Goal: Contribute content

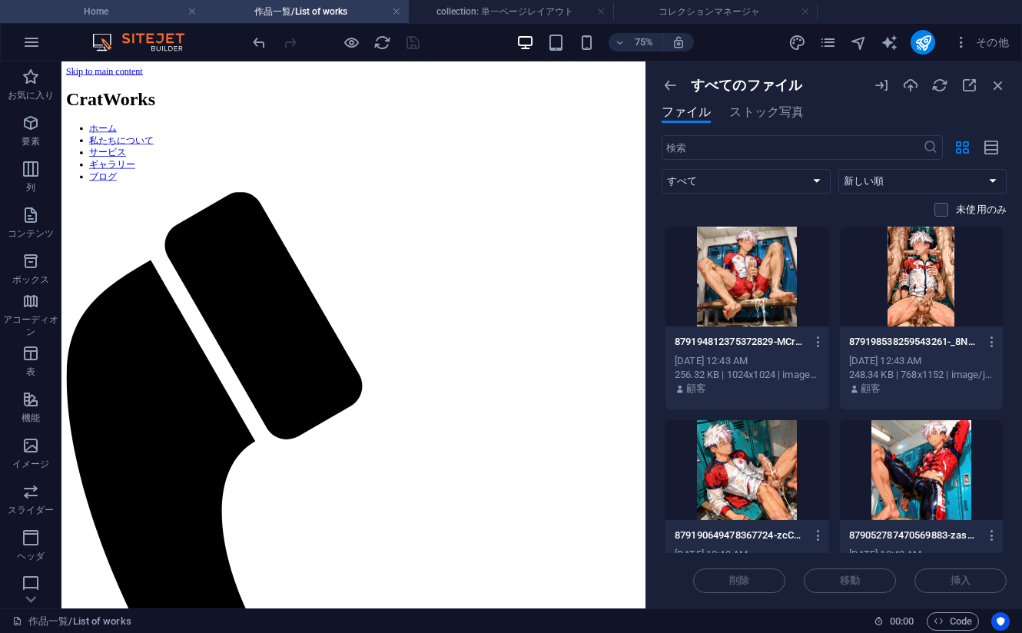
click at [115, 15] on h4 "Home" at bounding box center [102, 11] width 204 height 17
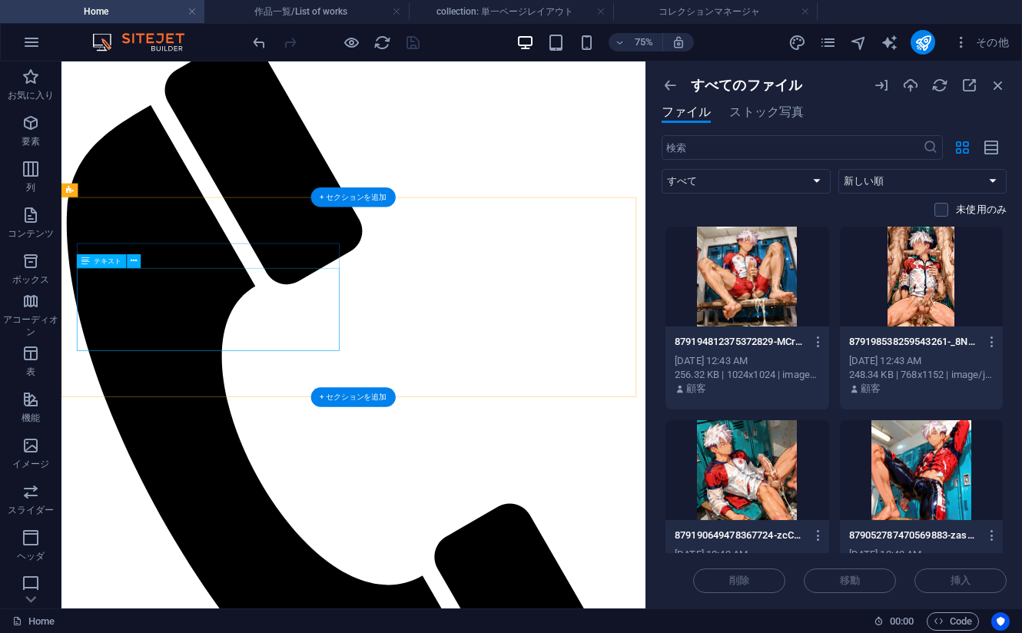
scroll to position [845, 0]
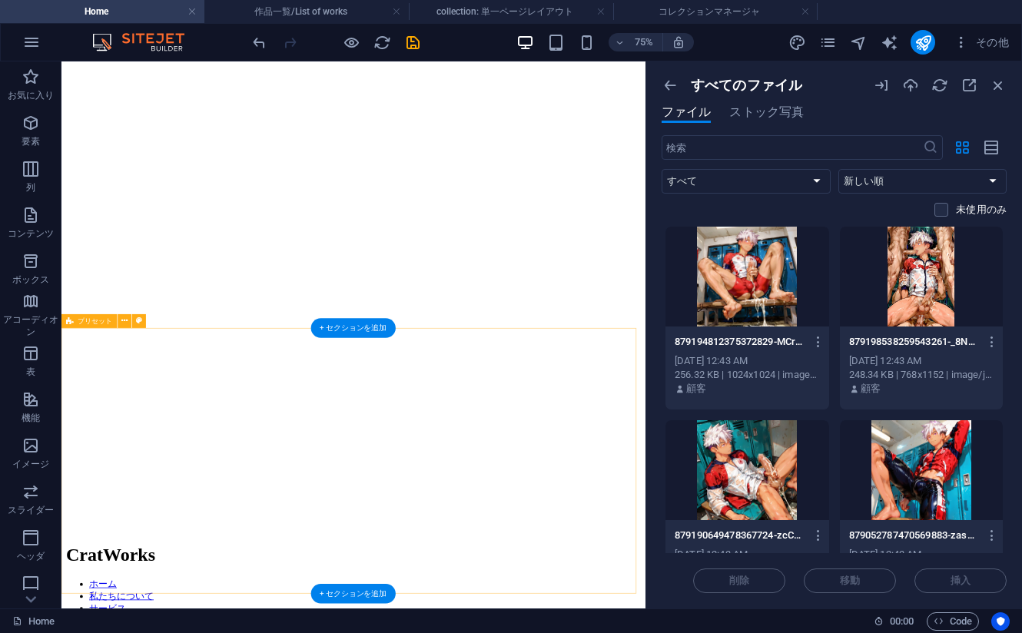
scroll to position [0, 0]
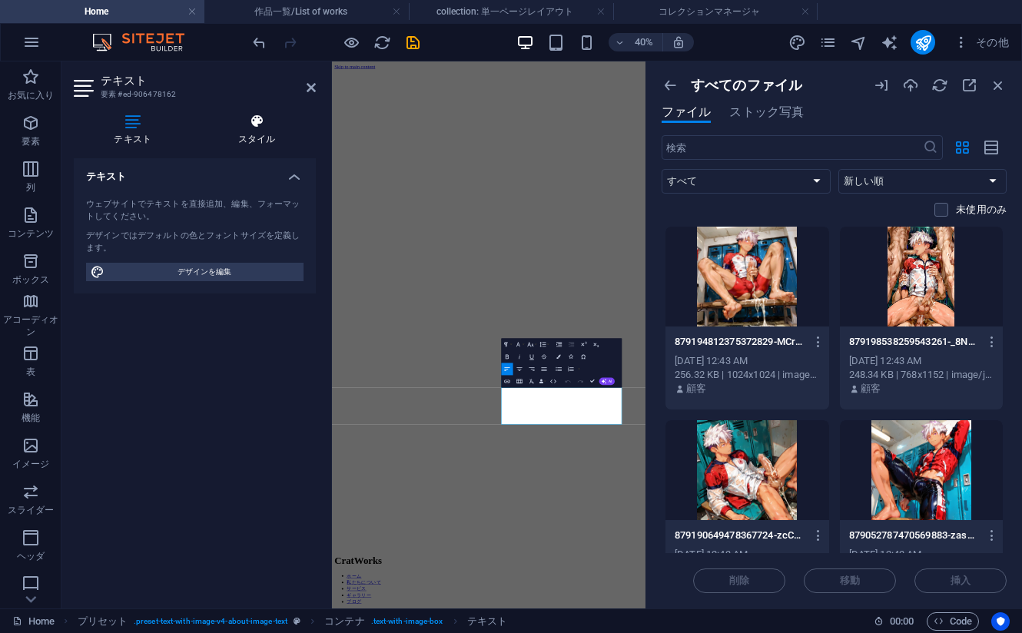
click at [245, 136] on h4 "スタイル" at bounding box center [257, 130] width 118 height 32
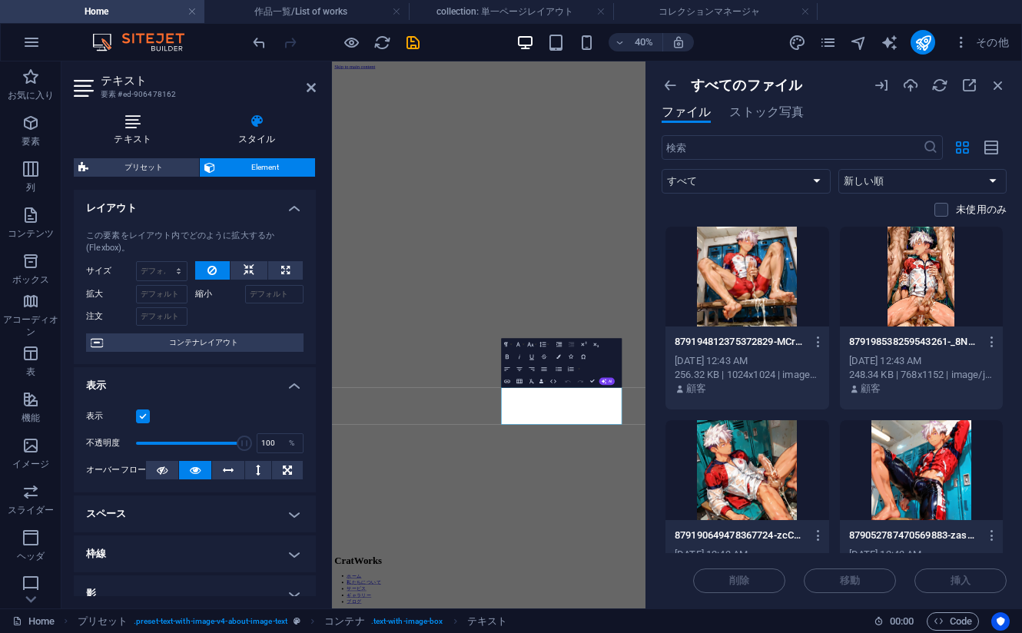
click at [132, 131] on h4 "テキスト" at bounding box center [136, 130] width 124 height 32
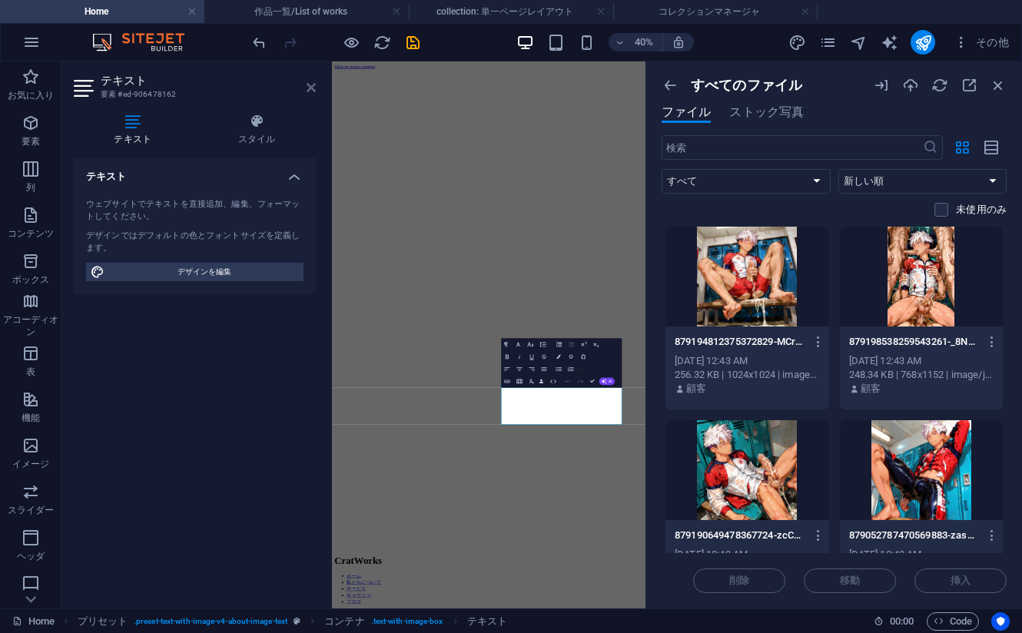
click at [310, 86] on icon at bounding box center [311, 87] width 9 height 12
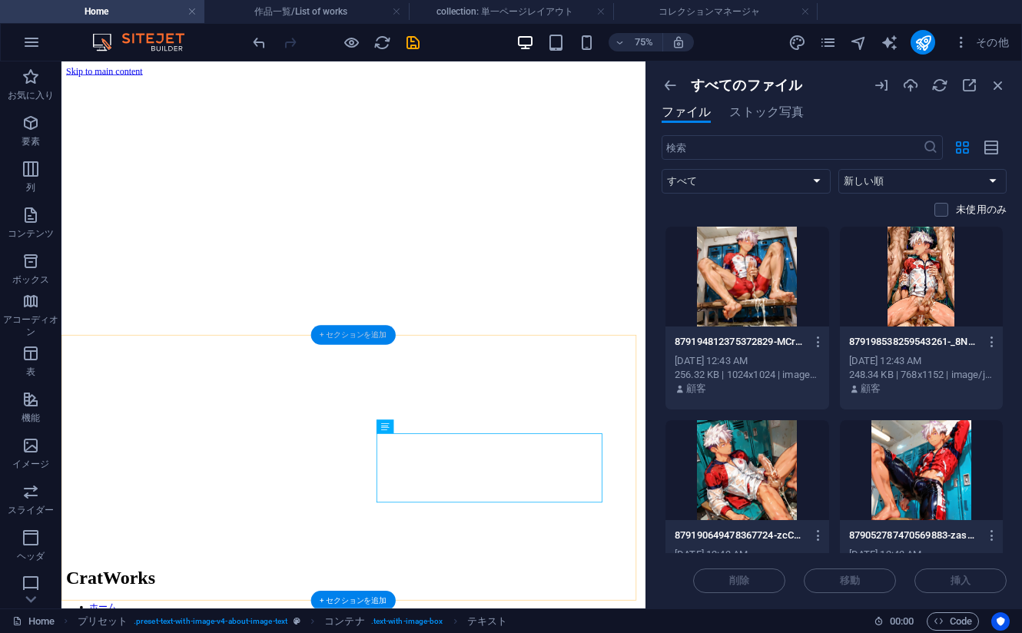
drag, startPoint x: 360, startPoint y: 335, endPoint x: 346, endPoint y: 849, distance: 514.3
click at [360, 335] on div "+ セクションを追加" at bounding box center [353, 335] width 85 height 20
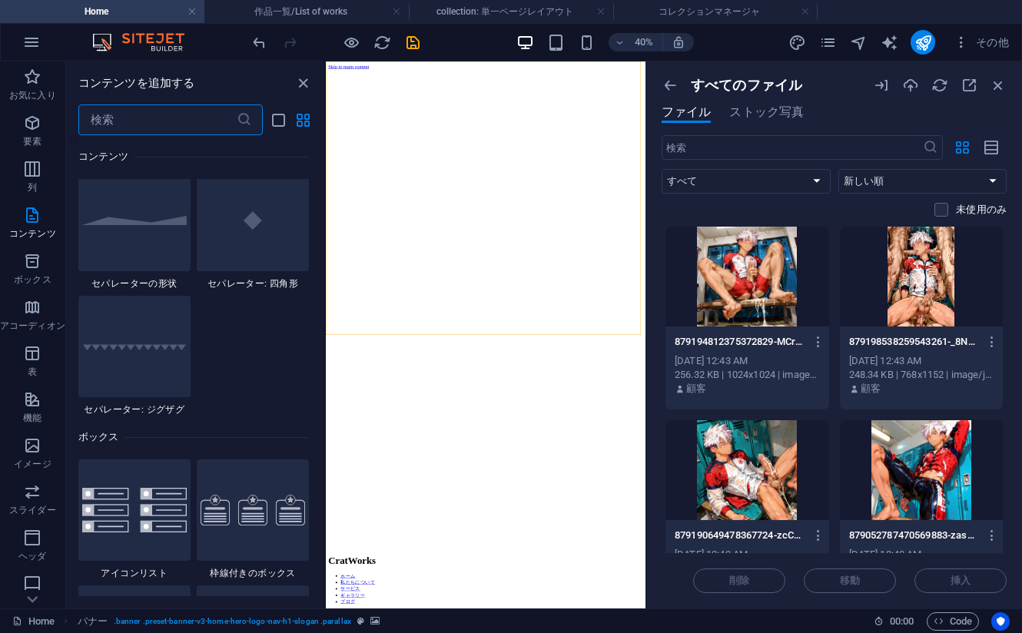
scroll to position [3996, 0]
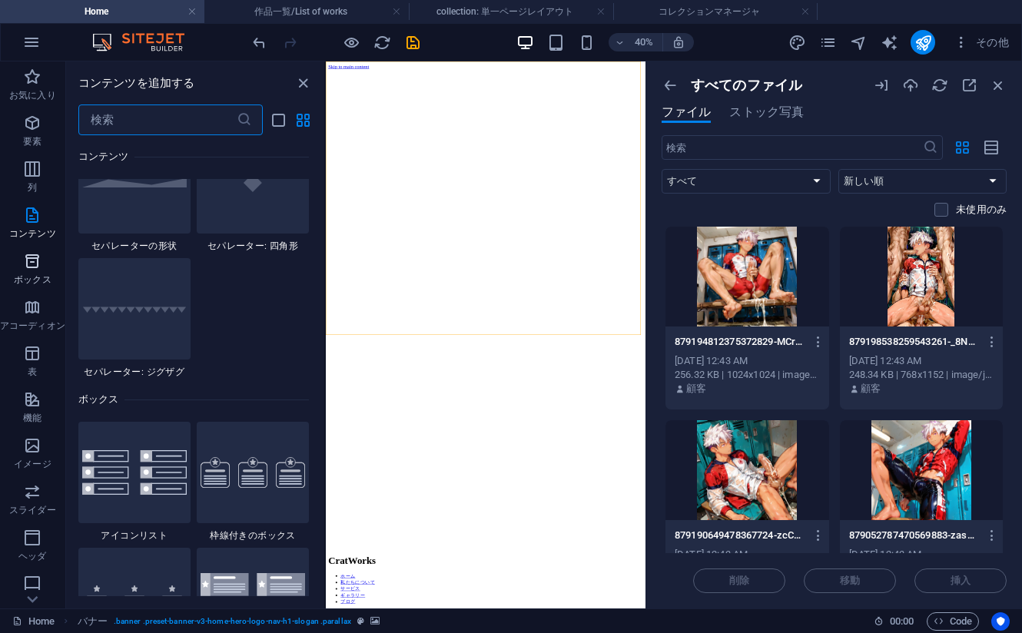
click at [33, 264] on icon "button" at bounding box center [32, 261] width 18 height 18
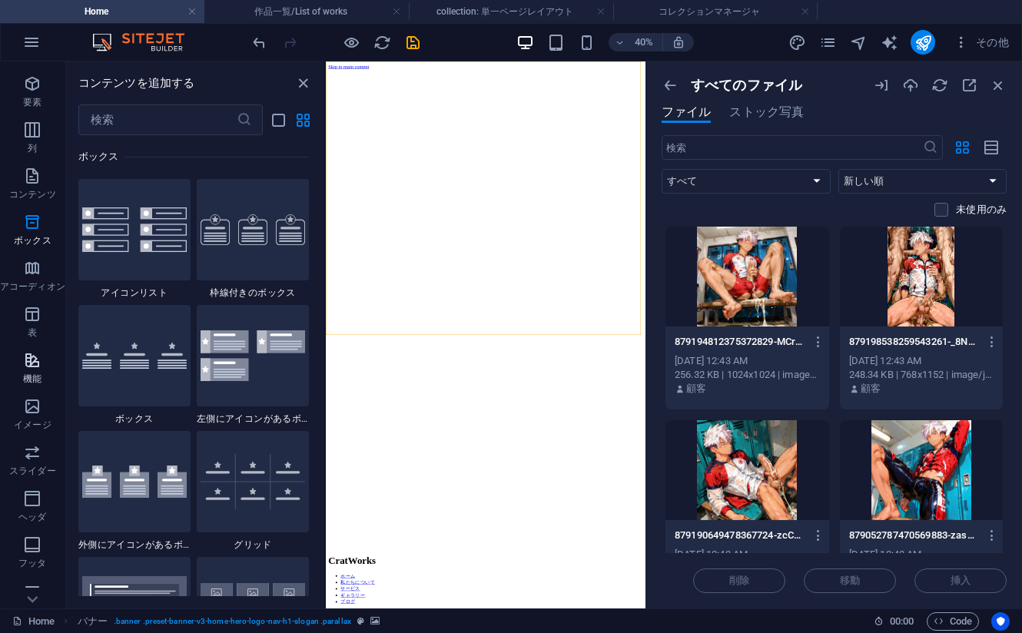
scroll to position [144, 0]
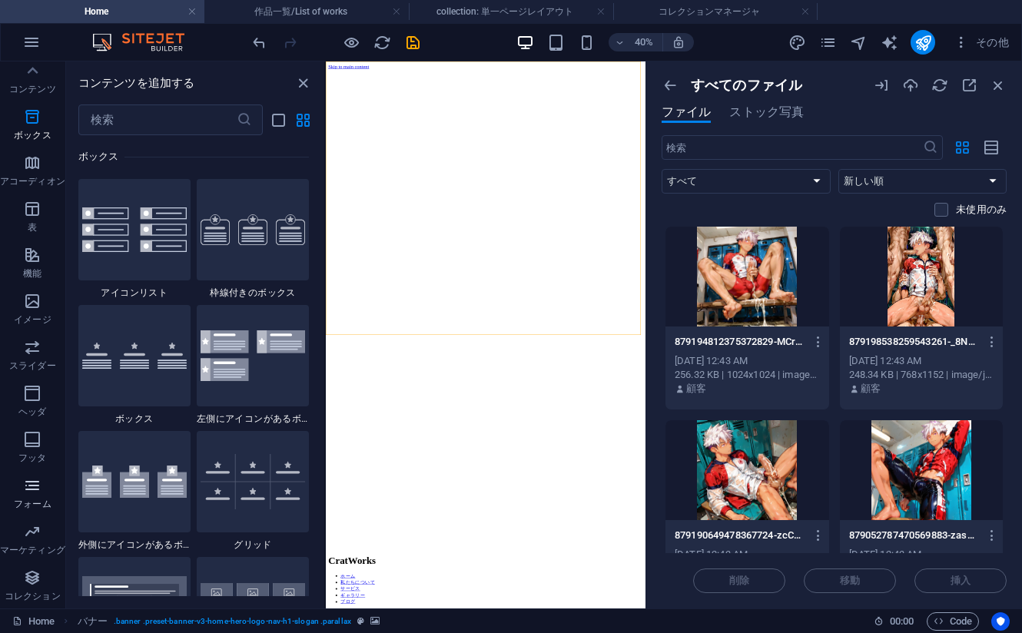
click at [39, 488] on icon "button" at bounding box center [32, 485] width 18 height 18
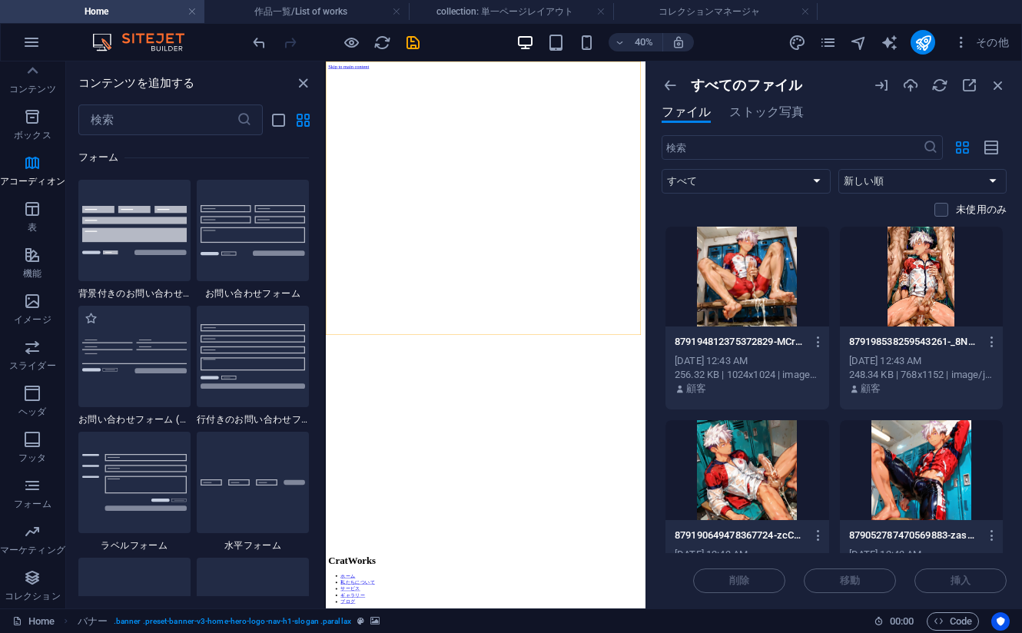
scroll to position [11219, 0]
click at [31, 406] on p "ヘッダ" at bounding box center [32, 412] width 28 height 12
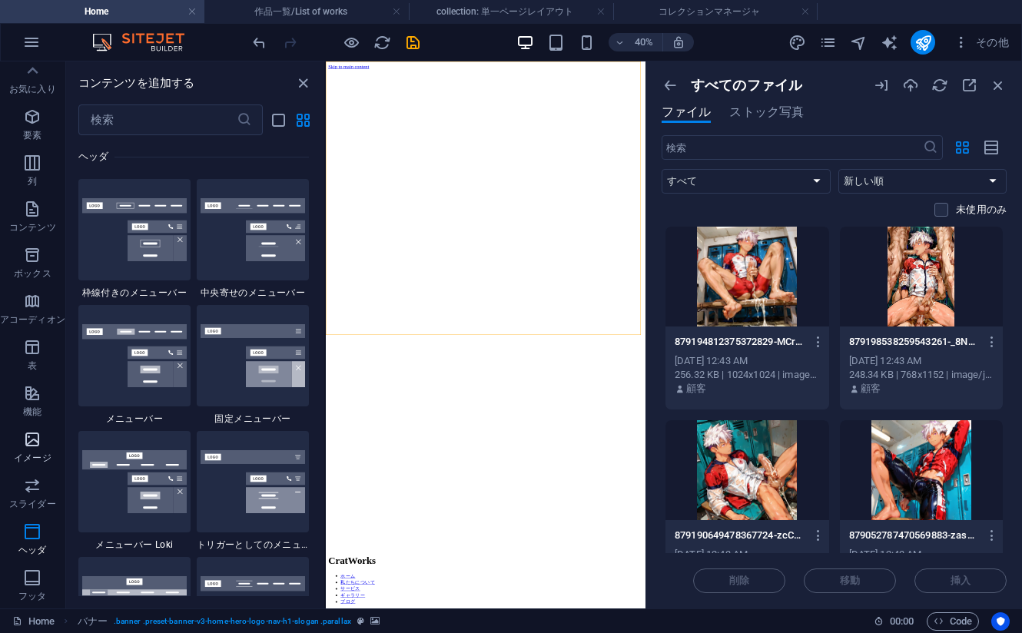
scroll to position [0, 0]
click at [29, 134] on span "要素" at bounding box center [32, 132] width 65 height 37
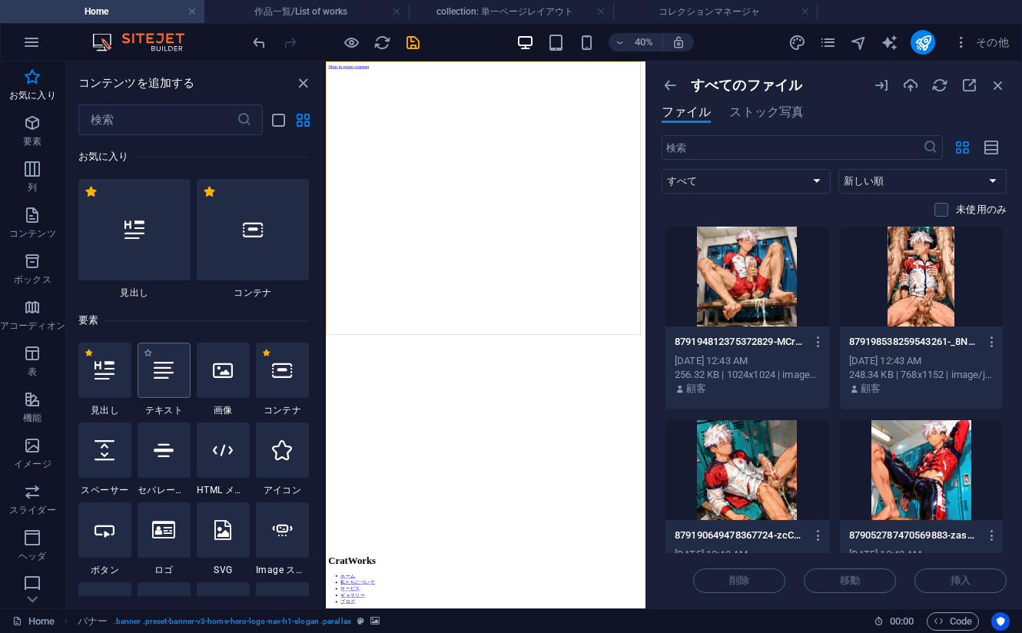
click at [160, 374] on icon at bounding box center [164, 370] width 20 height 20
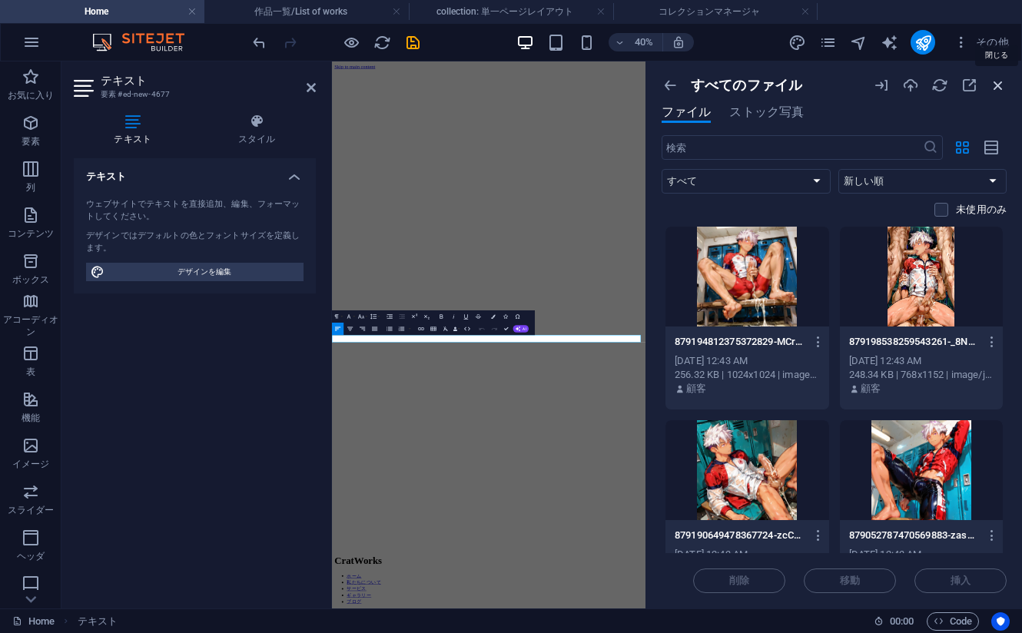
click at [997, 84] on icon "button" at bounding box center [998, 85] width 17 height 17
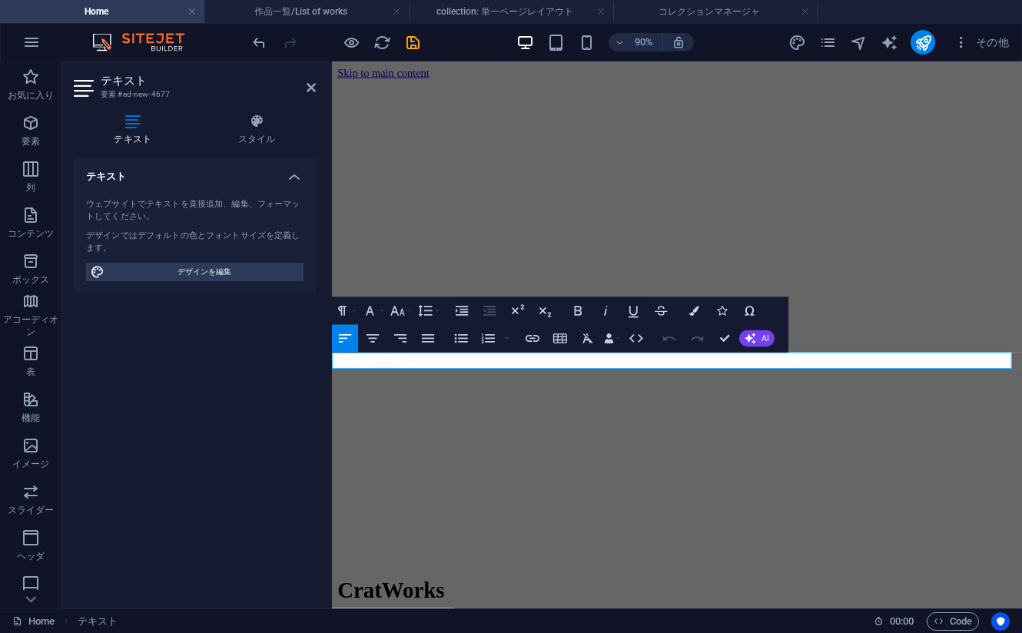
drag, startPoint x: 475, startPoint y: 395, endPoint x: 308, endPoint y: 391, distance: 166.8
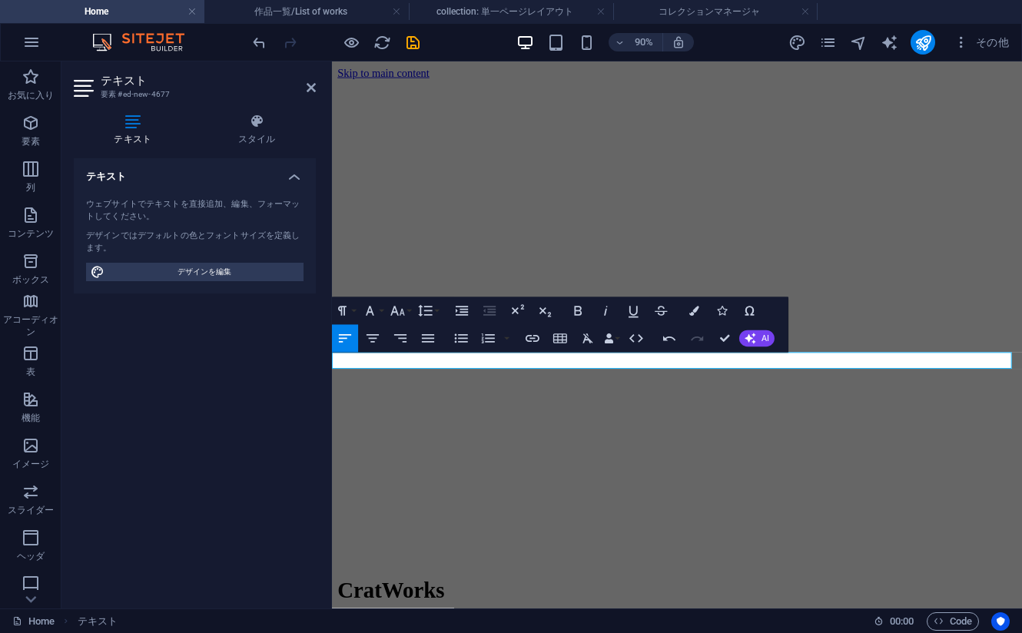
scroll to position [1097, 4]
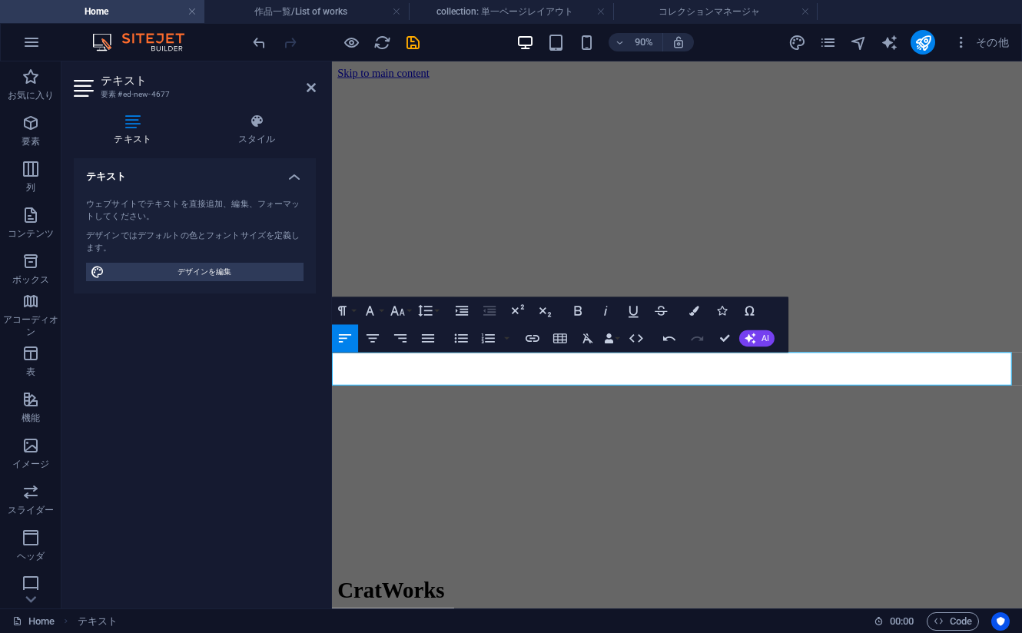
click at [144, 433] on div "テキスト ウェブサイトでテキストを直接追加、編集、フォーマットしてください。 デザインではデフォルトの色とフォントサイズを定義します。 デザインを編集 配置 …" at bounding box center [195, 377] width 242 height 438
drag, startPoint x: 729, startPoint y: 343, endPoint x: 669, endPoint y: 281, distance: 86.4
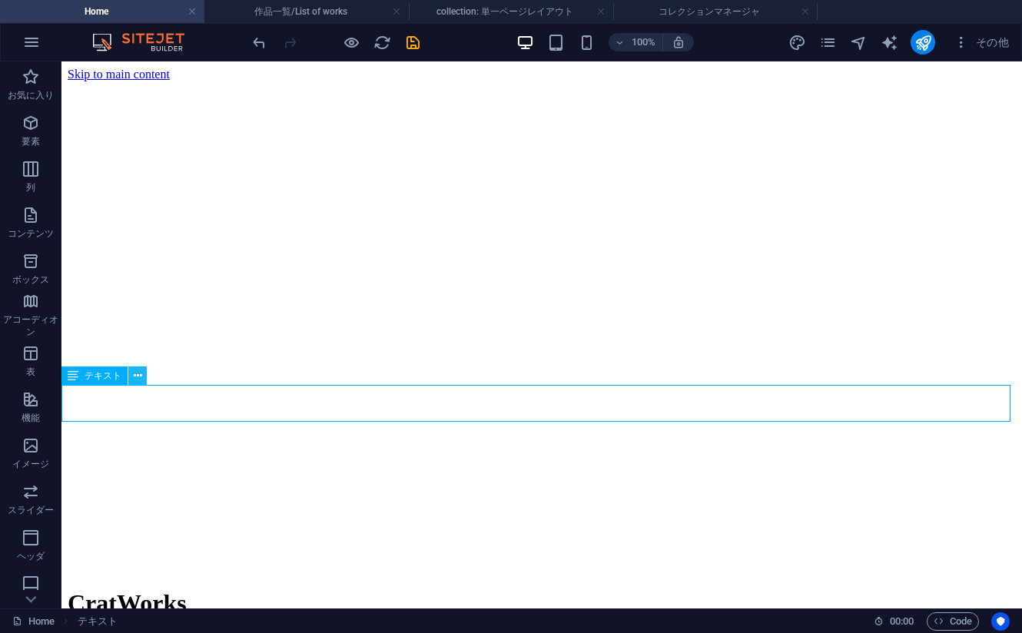
click at [139, 377] on icon at bounding box center [138, 376] width 8 height 16
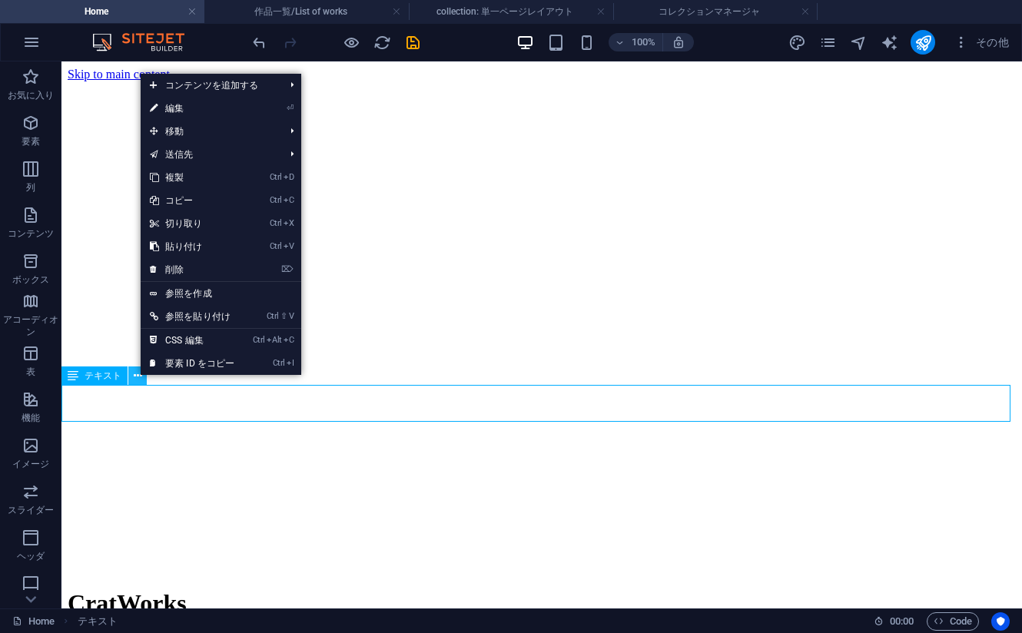
click at [139, 377] on icon at bounding box center [138, 376] width 8 height 16
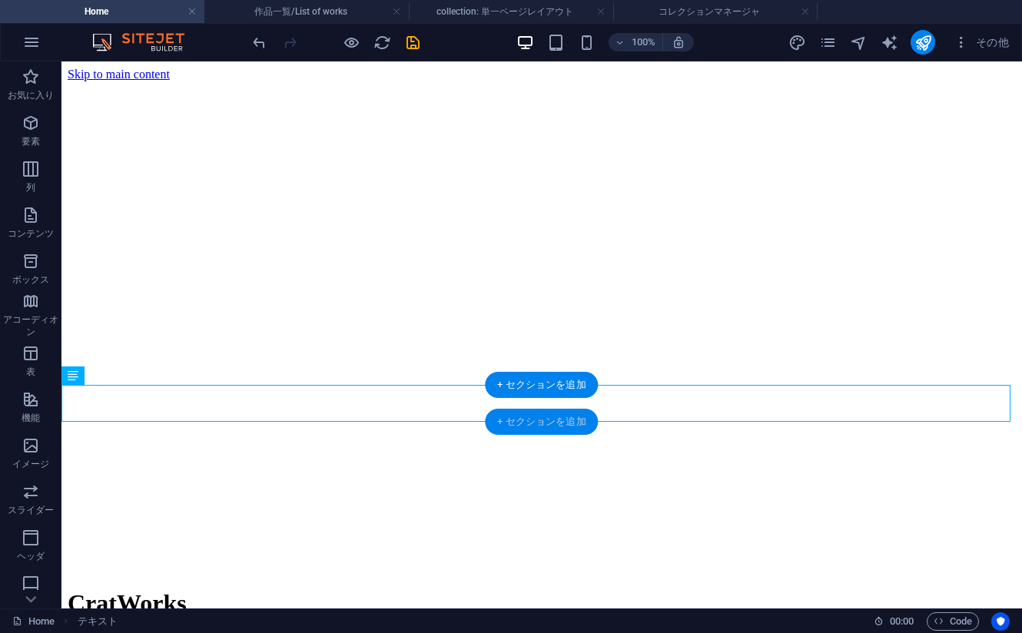
drag, startPoint x: 543, startPoint y: 422, endPoint x: 444, endPoint y: 431, distance: 99.6
click at [543, 422] on div "+ セクションを追加" at bounding box center [541, 422] width 113 height 26
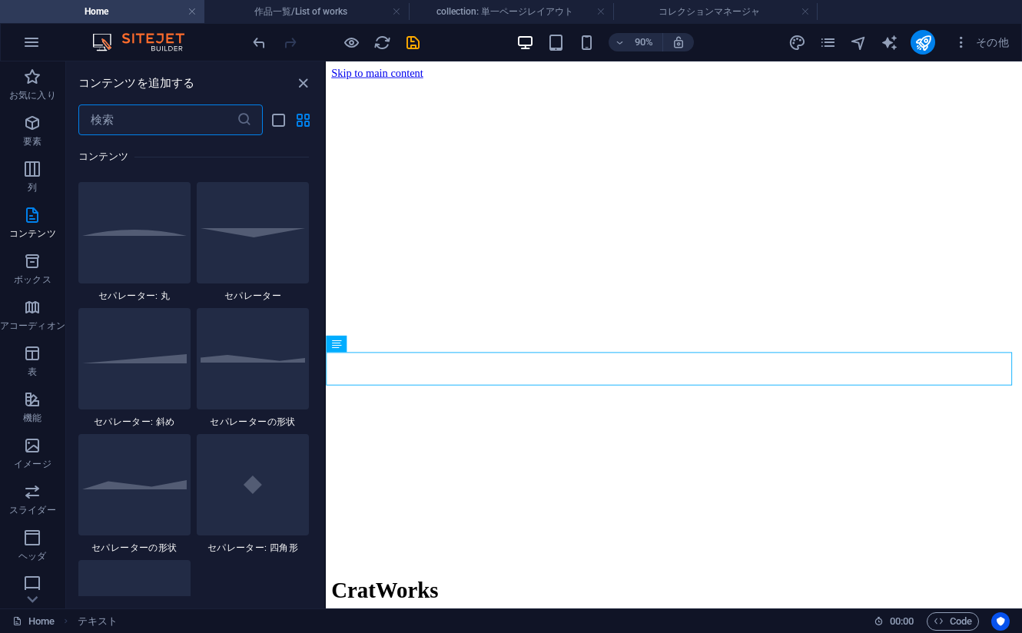
scroll to position [3688, 0]
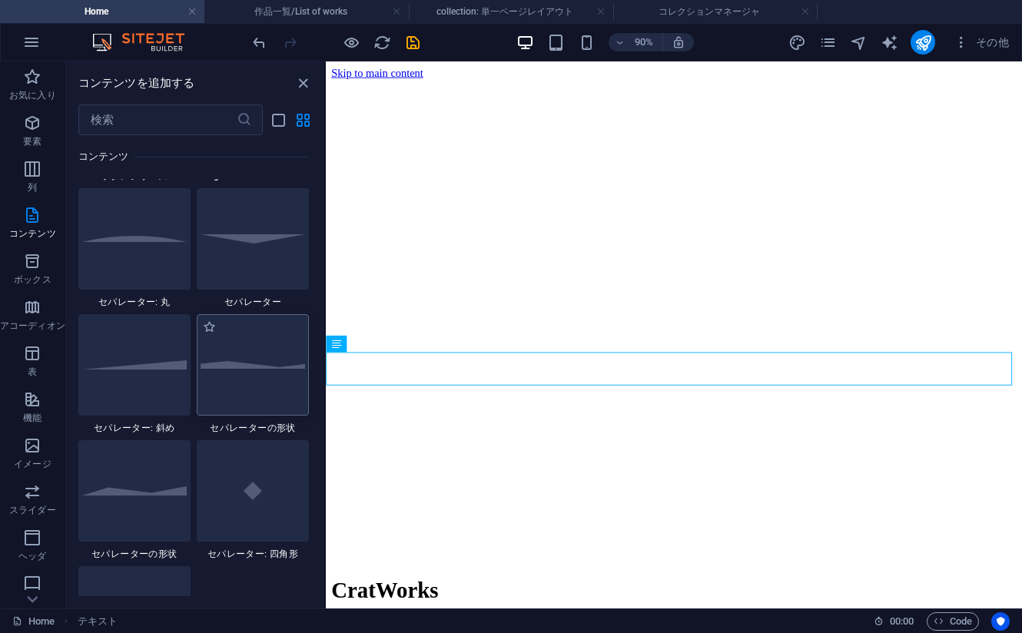
drag, startPoint x: 246, startPoint y: 397, endPoint x: 63, endPoint y: 390, distance: 183.0
click at [246, 397] on div at bounding box center [253, 364] width 112 height 101
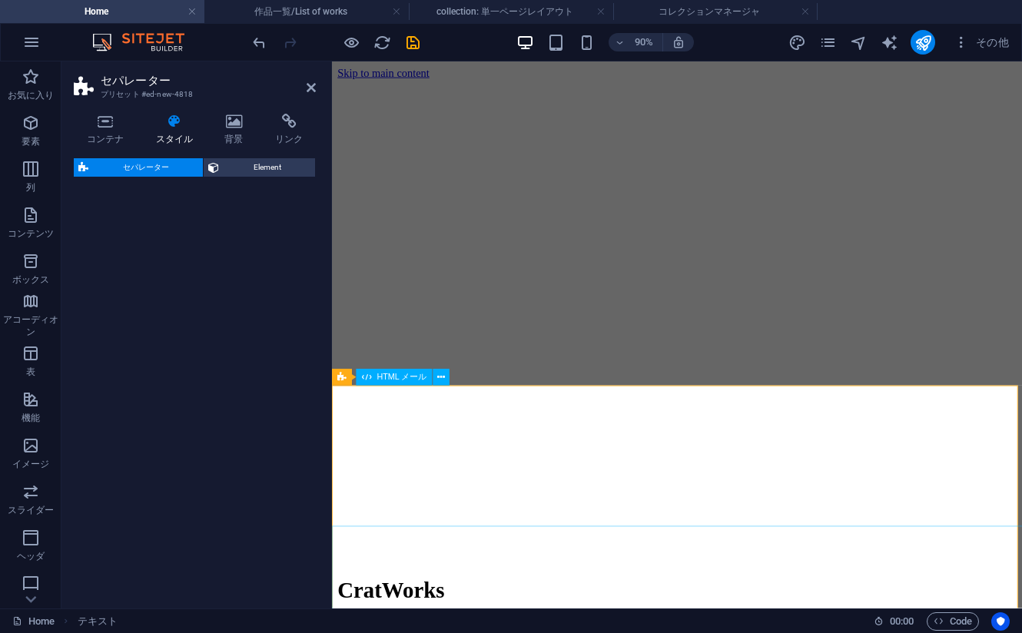
select select "polygon1"
select select "rem"
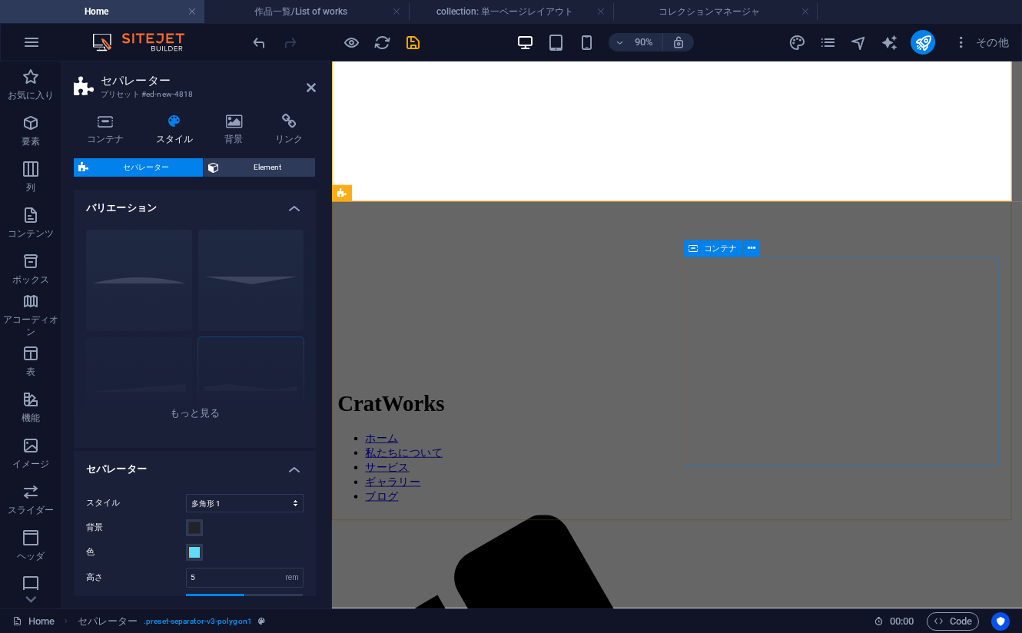
scroll to position [154, 0]
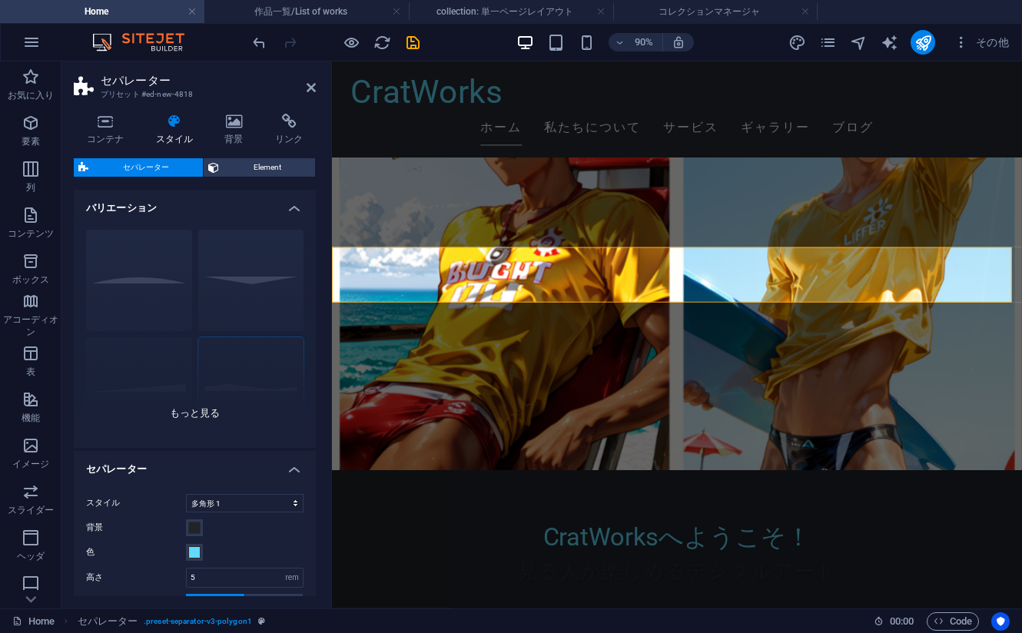
click at [144, 378] on div "円 デフォルト 斜め方向 多角形 1 多角形 2 四角形 ジグザグ" at bounding box center [195, 332] width 242 height 231
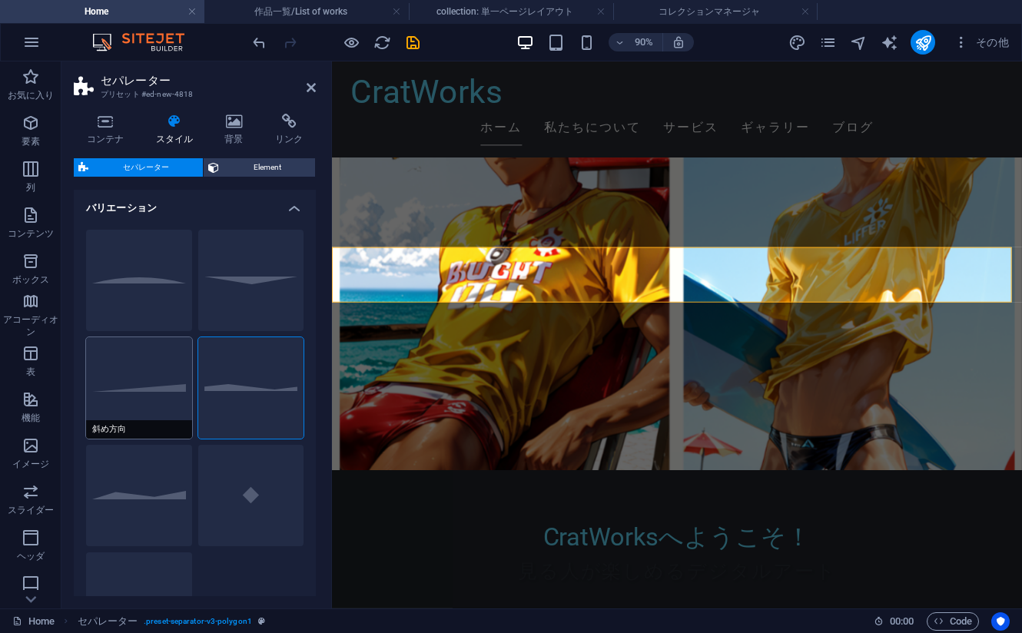
click at [155, 401] on button "斜め方向" at bounding box center [139, 387] width 106 height 101
click at [122, 274] on button "円" at bounding box center [139, 280] width 106 height 101
click at [244, 391] on button "多角形 1" at bounding box center [251, 387] width 106 height 101
select select "polygon1"
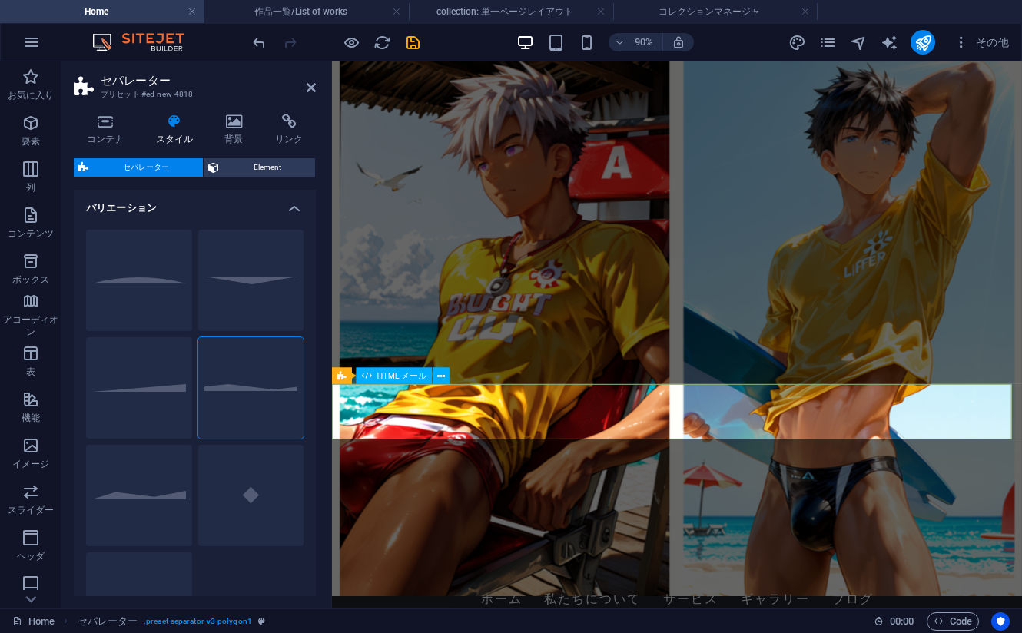
scroll to position [0, 0]
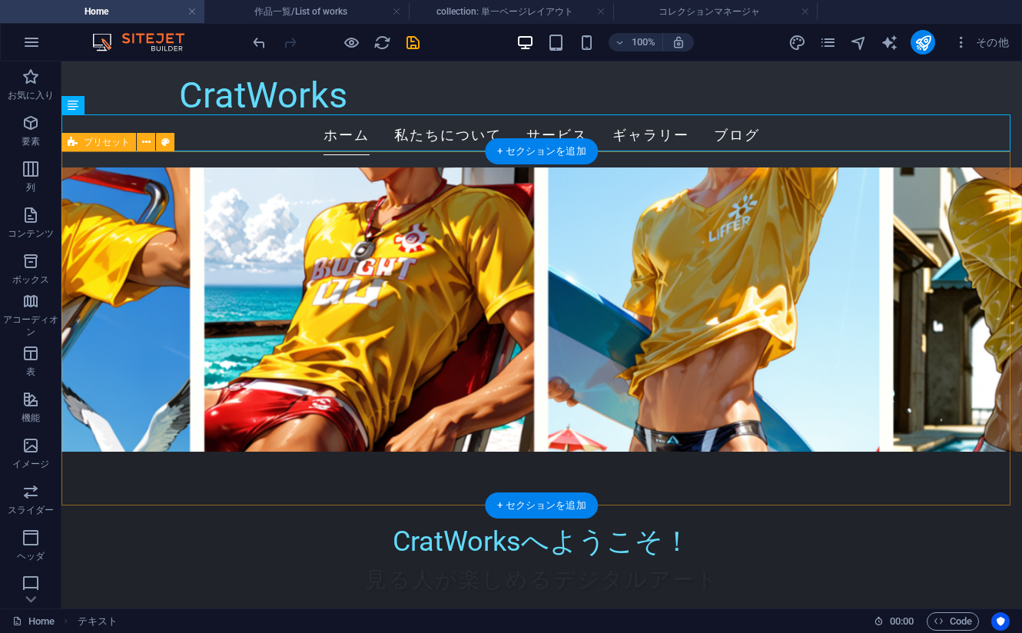
scroll to position [154, 0]
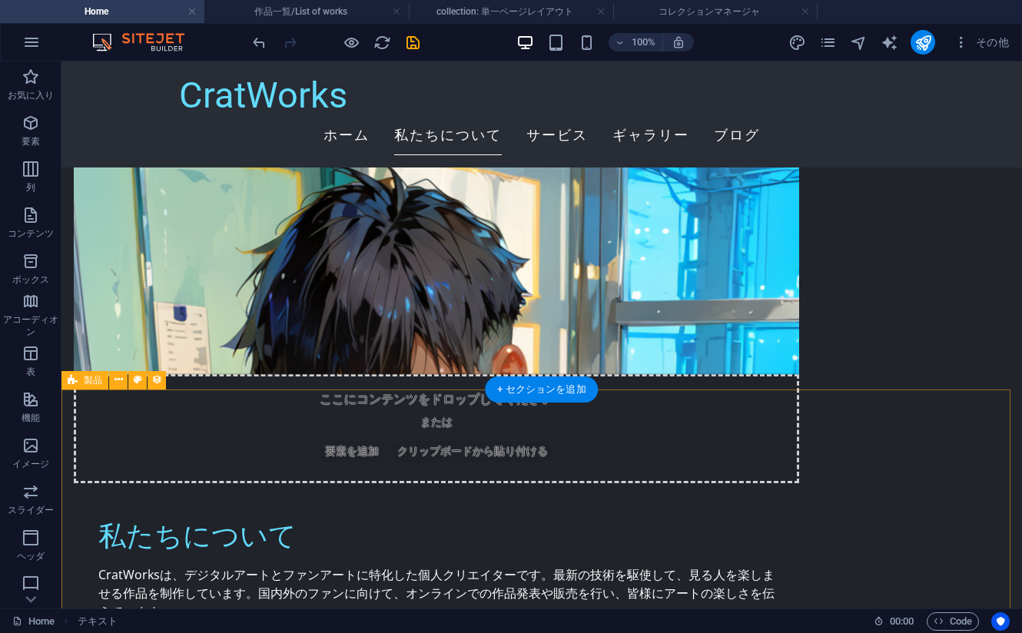
scroll to position [845, 0]
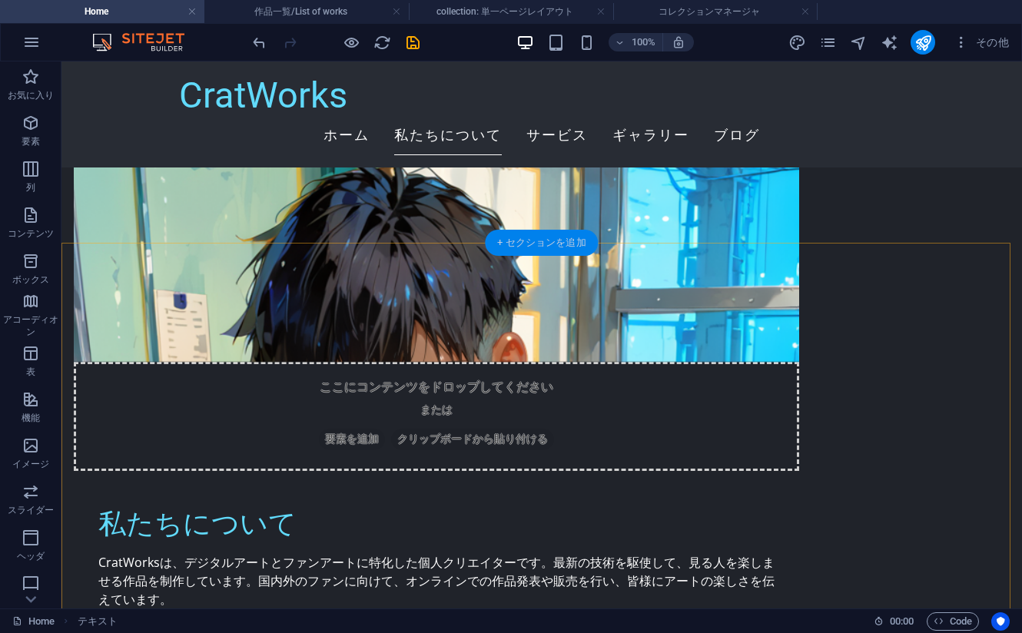
drag, startPoint x: 545, startPoint y: 244, endPoint x: 357, endPoint y: 227, distance: 188.2
click at [545, 244] on div "+ セクションを追加" at bounding box center [541, 243] width 113 height 26
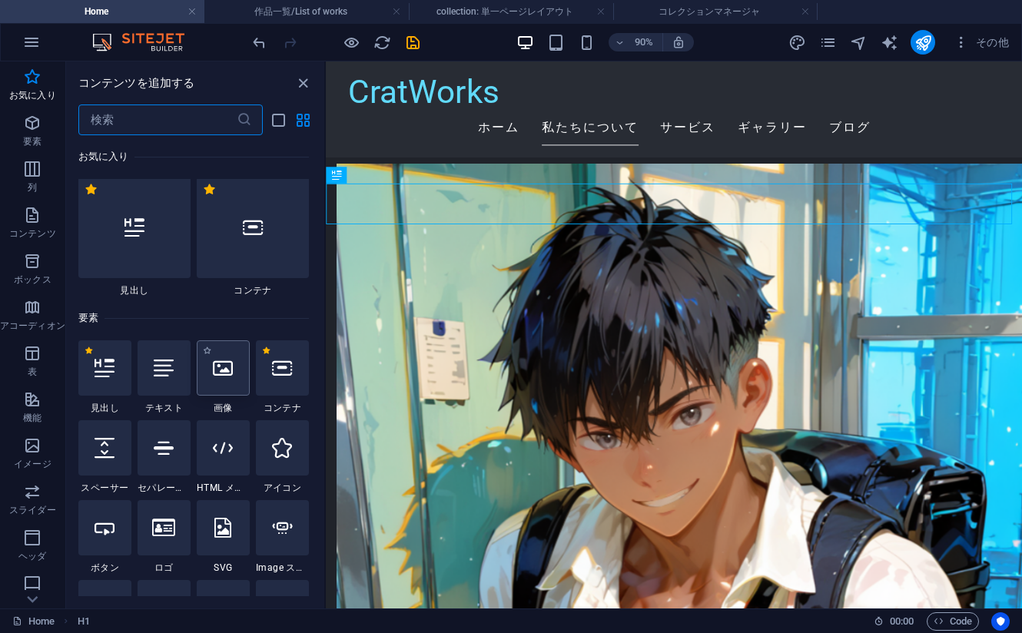
scroll to position [0, 0]
click at [154, 387] on div at bounding box center [164, 370] width 53 height 55
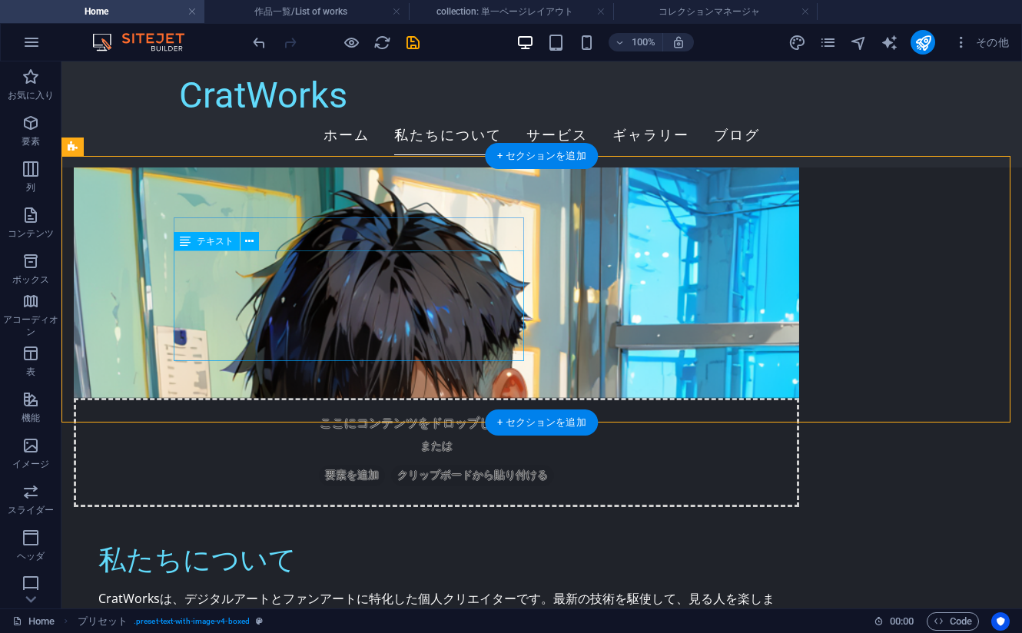
scroll to position [845, 0]
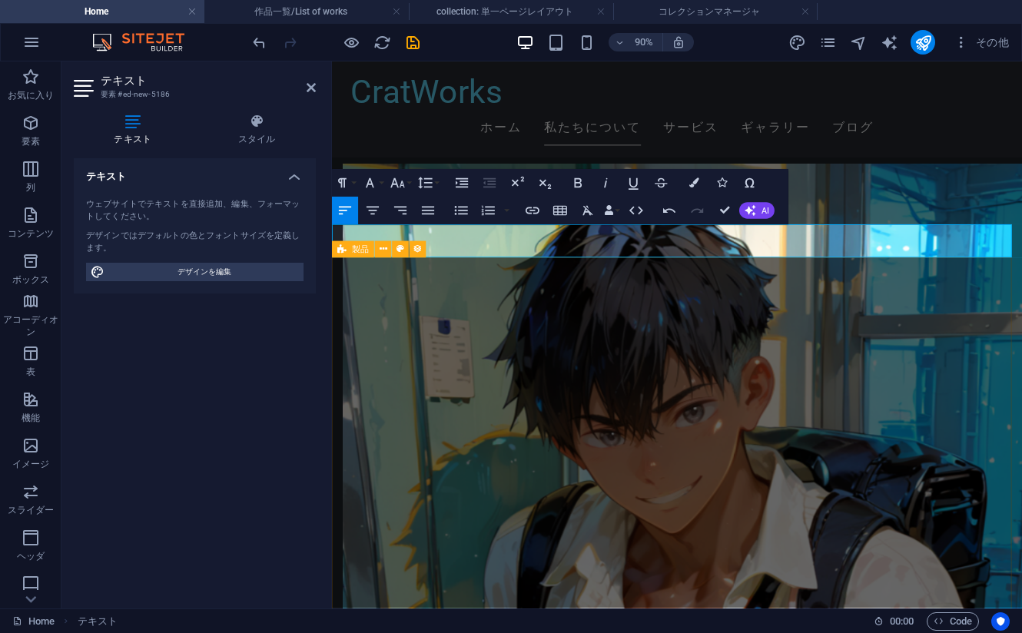
scroll to position [563, 12]
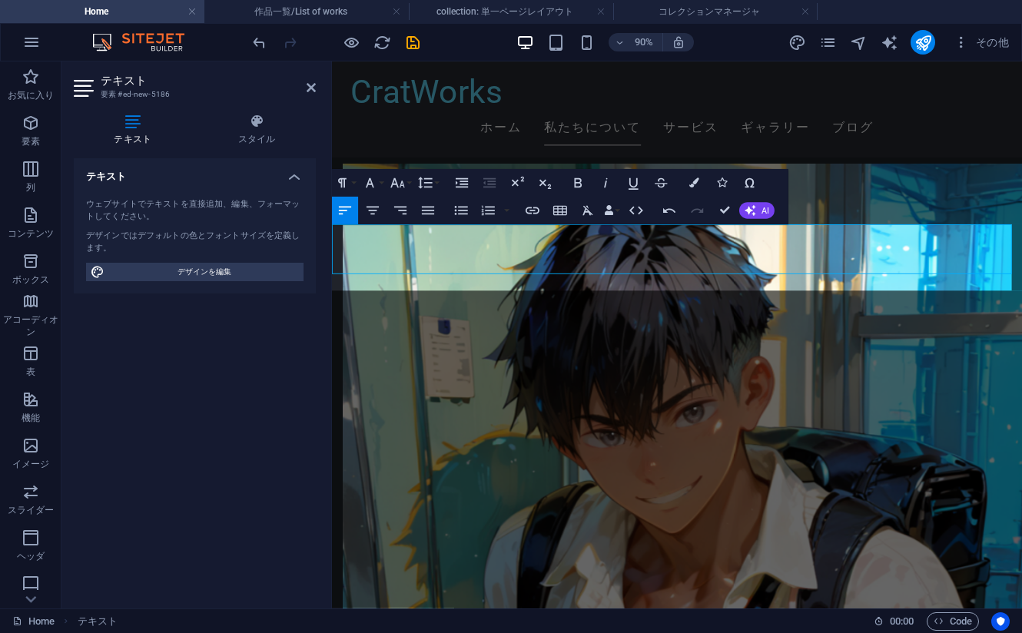
scroll to position [1045, 2]
drag, startPoint x: 743, startPoint y: 303, endPoint x: 669, endPoint y: 281, distance: 76.8
click at [380, 187] on button "Font Family" at bounding box center [373, 183] width 26 height 28
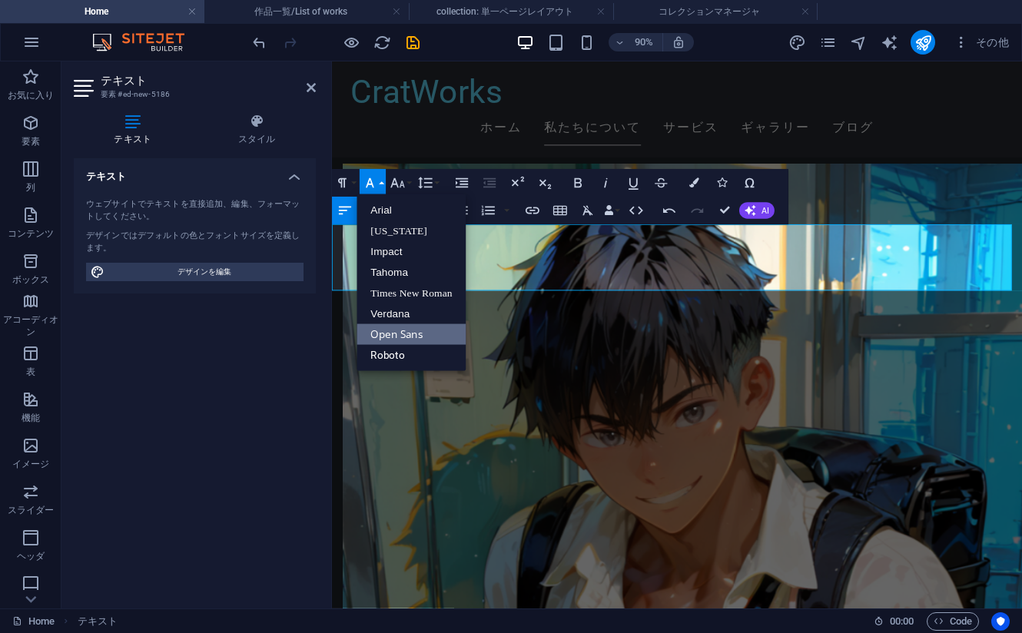
scroll to position [0, 0]
click at [380, 187] on button "Font Family" at bounding box center [373, 183] width 26 height 28
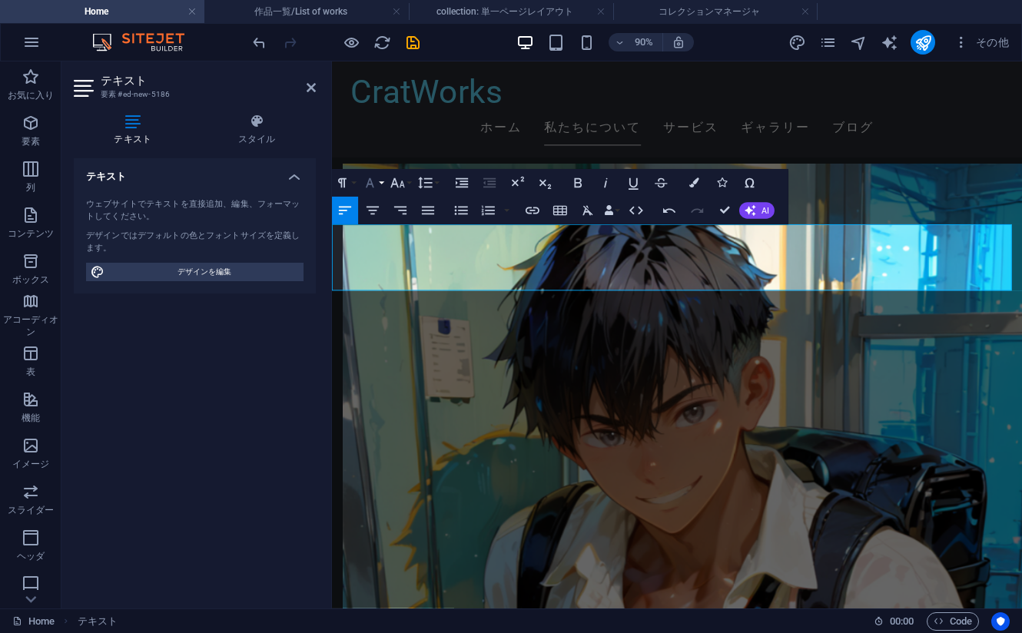
click at [380, 186] on button "Font Family" at bounding box center [373, 183] width 26 height 28
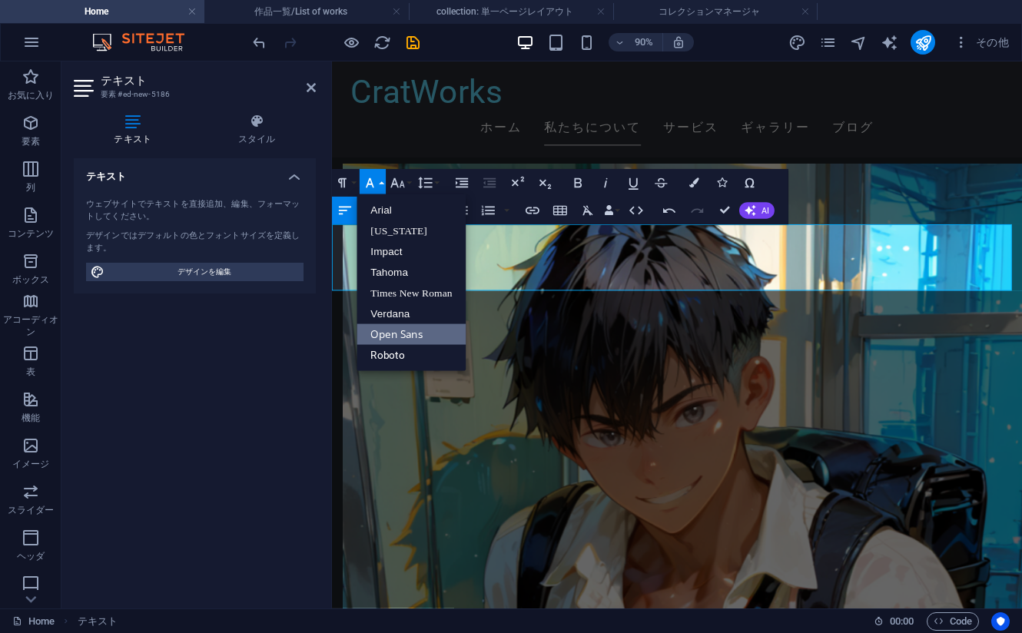
click at [380, 181] on button "Font Family" at bounding box center [373, 183] width 26 height 28
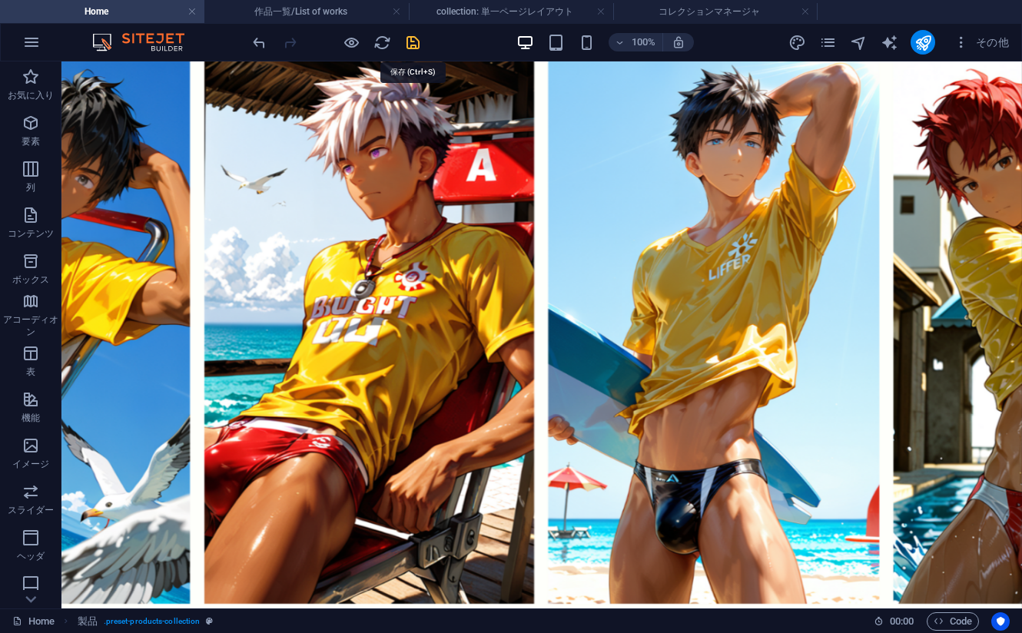
click at [416, 46] on icon "save" at bounding box center [413, 43] width 18 height 18
